Goal: Obtain resource: Download file/media

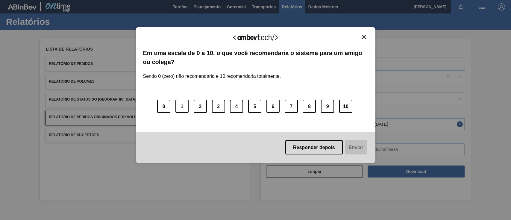
click at [365, 36] on img "Fechar" at bounding box center [364, 37] width 4 height 4
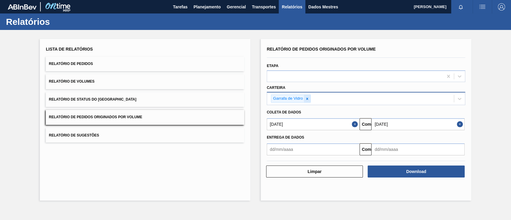
click at [306, 98] on icon at bounding box center [307, 99] width 2 height 2
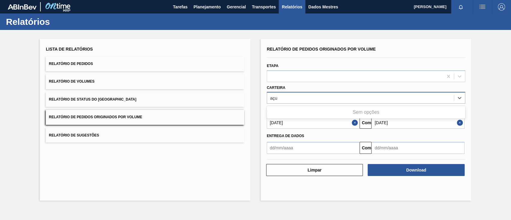
type input "aç"
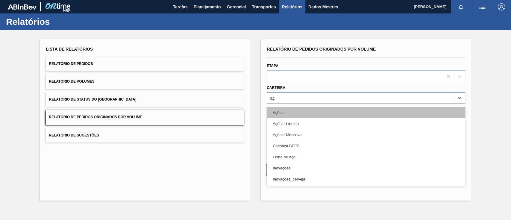
click at [300, 112] on div "Açúcar" at bounding box center [366, 112] width 199 height 11
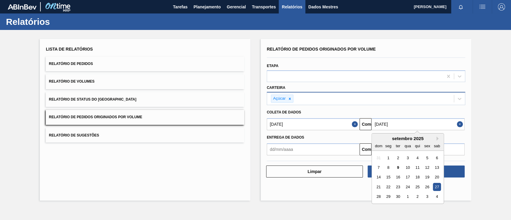
click at [427, 127] on input "[DATE]" at bounding box center [418, 124] width 93 height 12
click at [436, 168] on font "13" at bounding box center [437, 167] width 4 height 4
type input "[DATE]"
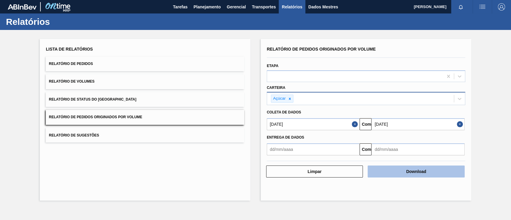
click at [422, 171] on font "Download" at bounding box center [417, 171] width 20 height 5
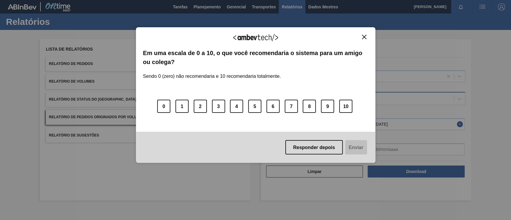
click at [365, 38] on img "Fechar" at bounding box center [364, 37] width 4 height 4
